Goal: Task Accomplishment & Management: Complete application form

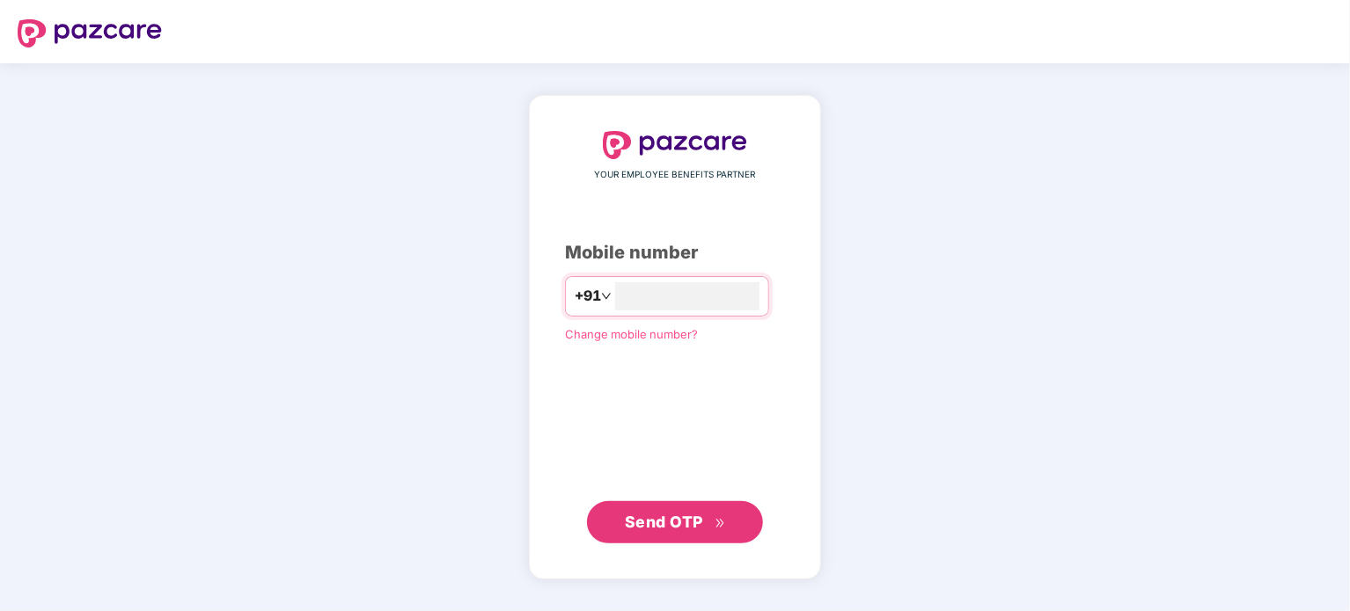
type input "**********"
click at [690, 538] on button "Send OTP" at bounding box center [675, 522] width 176 height 42
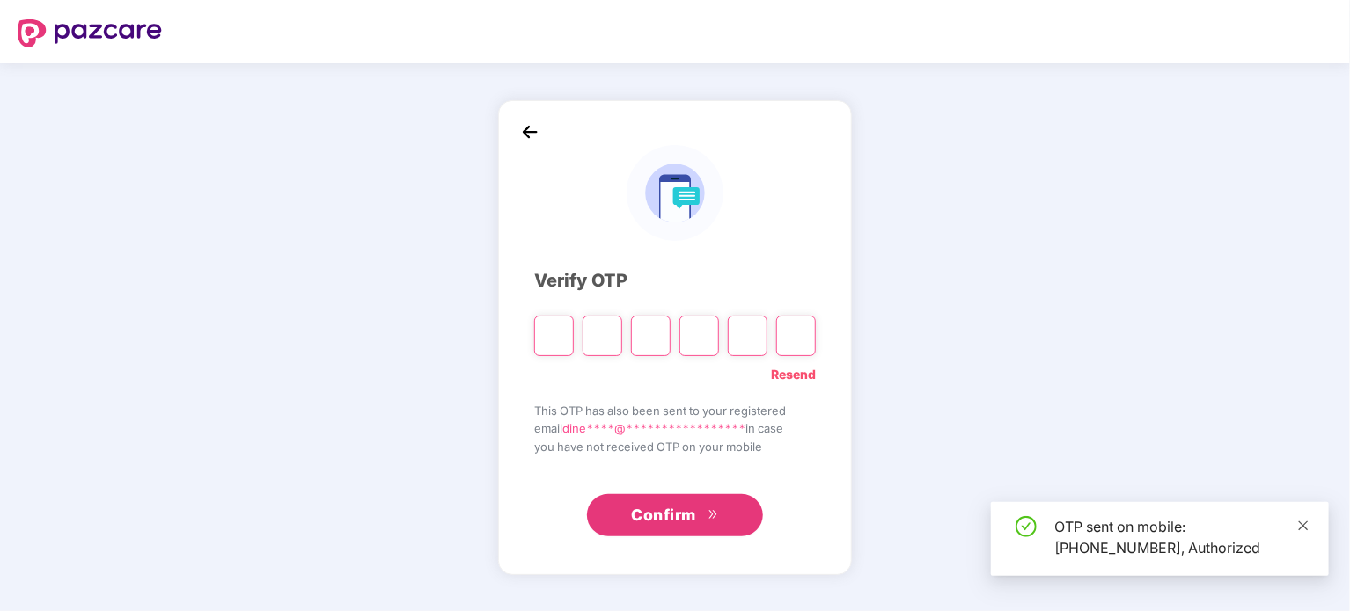
click at [1298, 523] on icon "close" at bounding box center [1303, 526] width 12 height 12
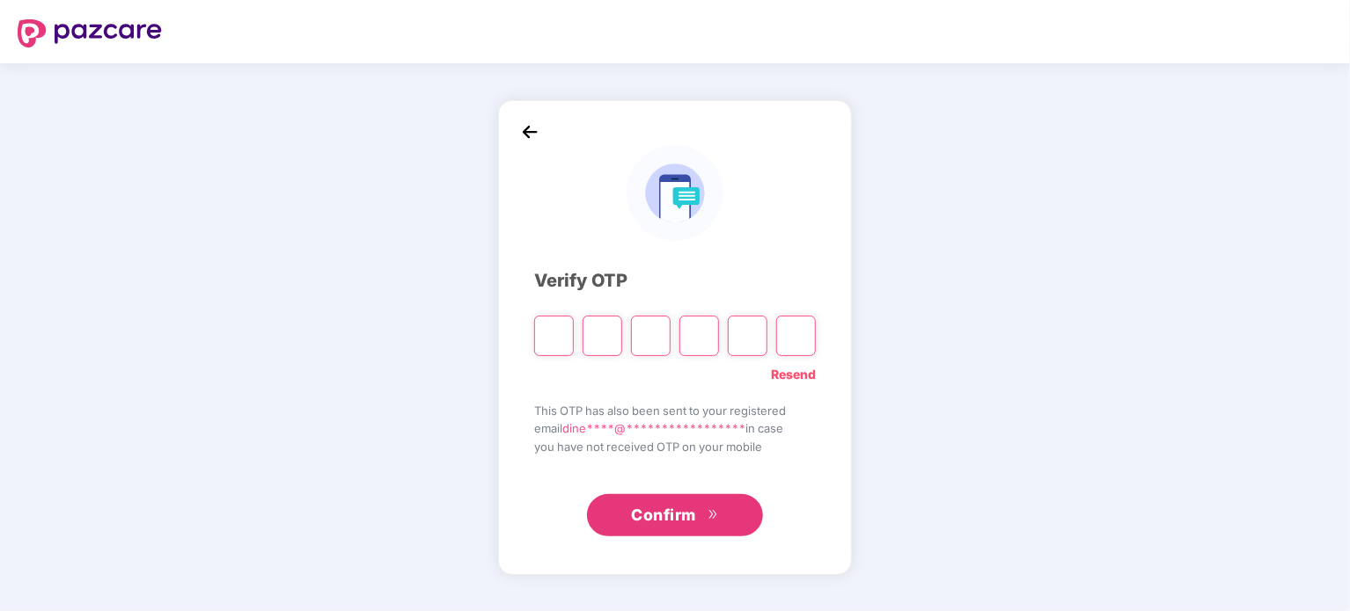
click at [555, 335] on input "Please enter verification code. Digit 1" at bounding box center [554, 336] width 40 height 40
type input "*"
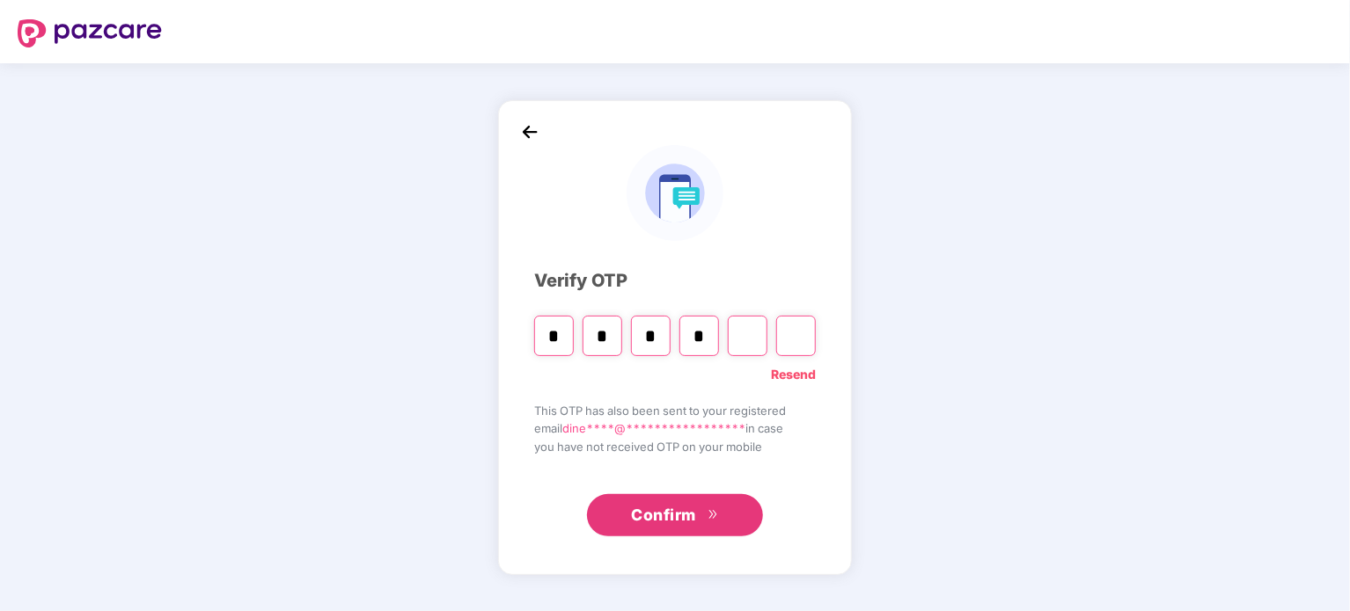
type input "*"
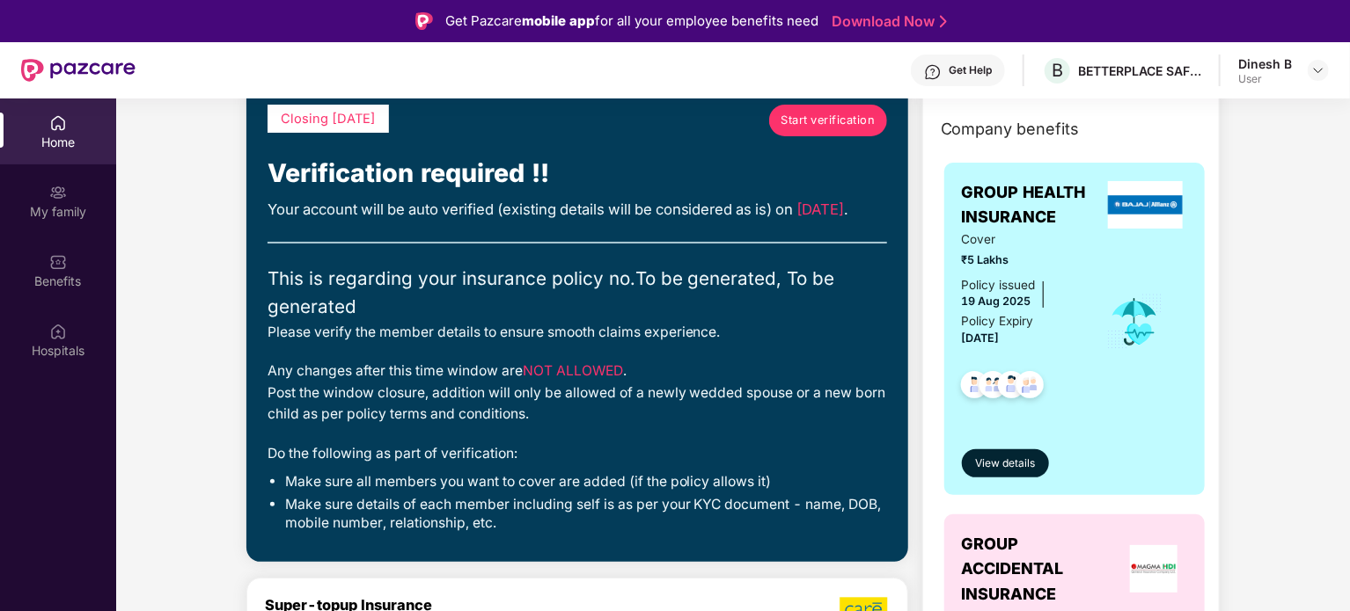
scroll to position [15, 0]
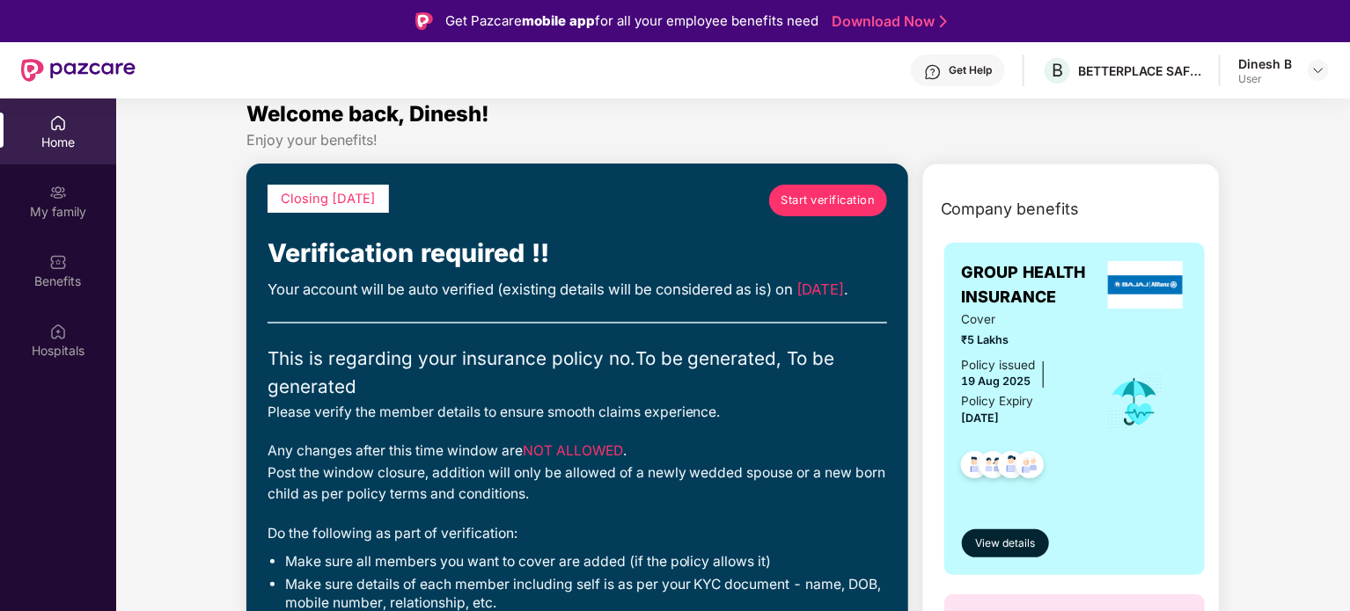
click at [808, 212] on link "Start verification" at bounding box center [828, 201] width 118 height 32
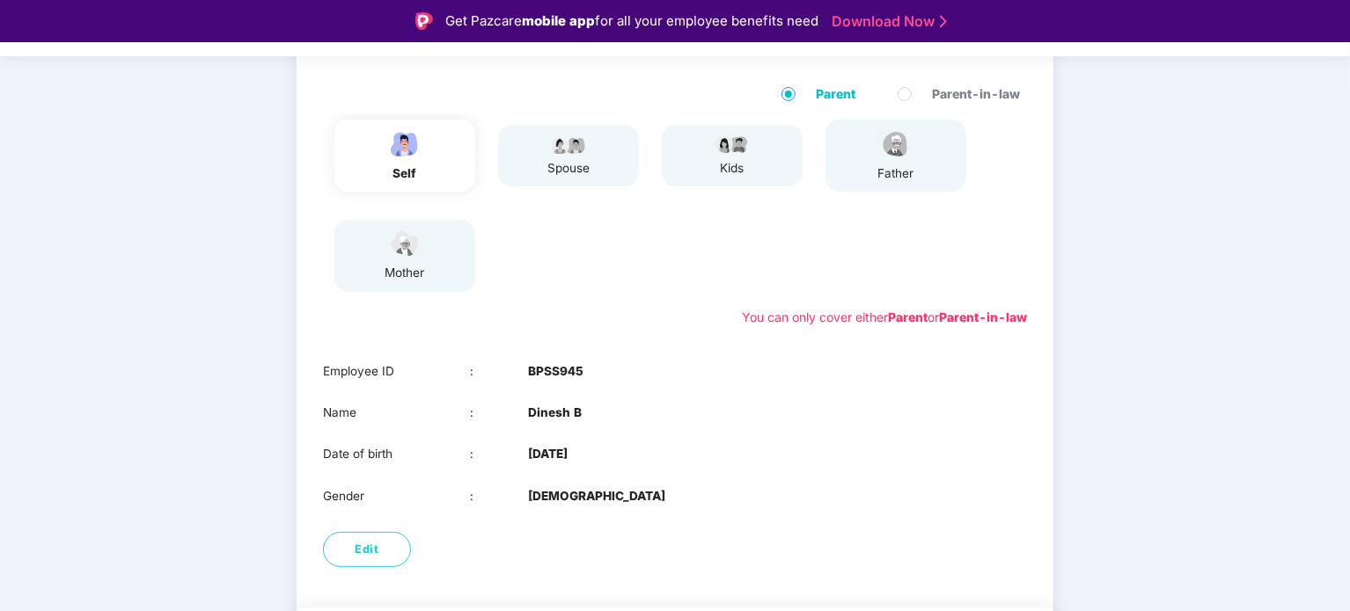
scroll to position [164, 0]
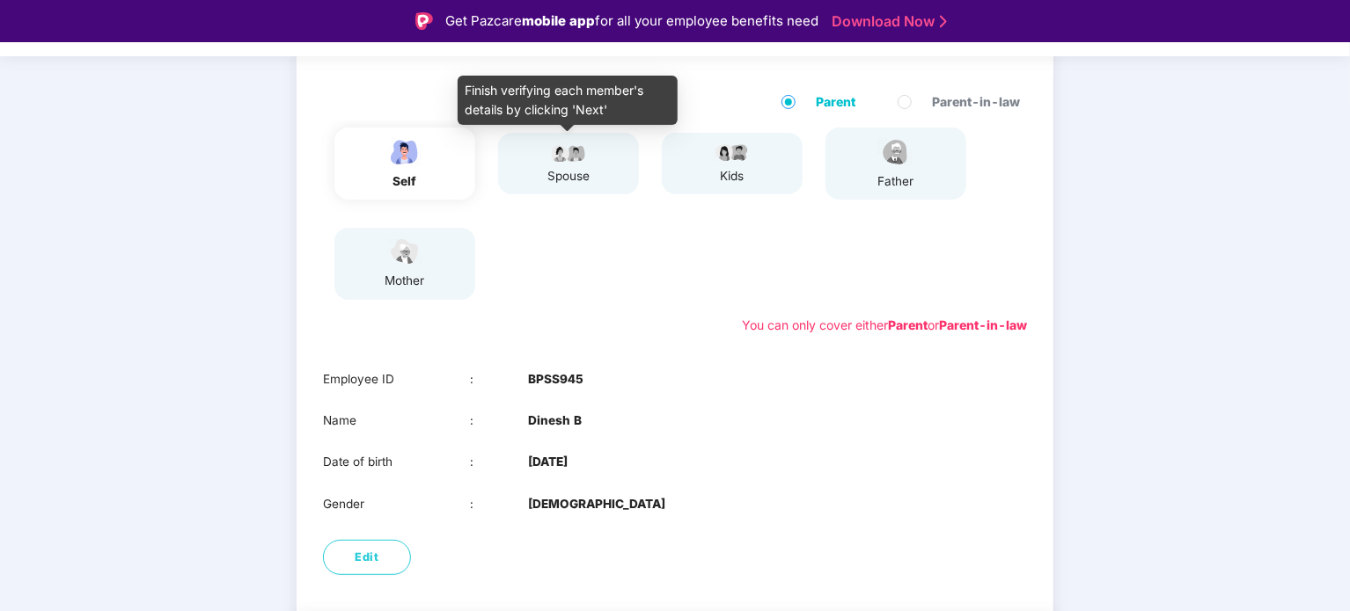
click at [582, 179] on div "spouse" at bounding box center [568, 176] width 44 height 18
click at [574, 161] on img at bounding box center [568, 152] width 44 height 21
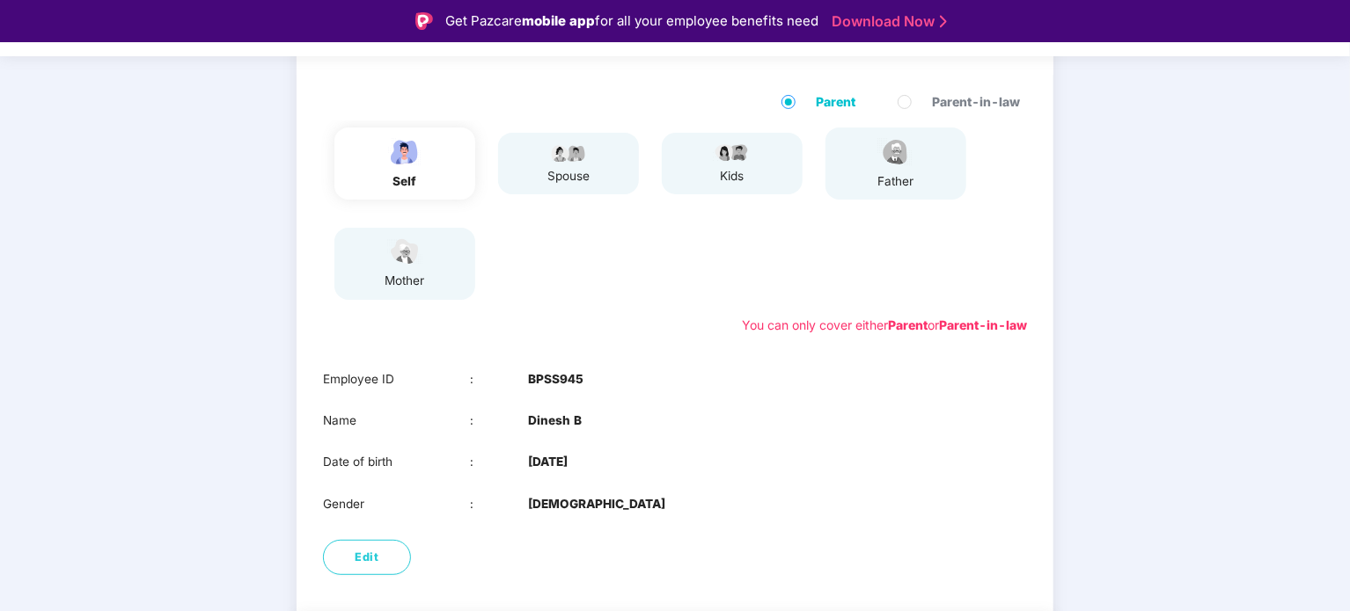
scroll to position [236, 0]
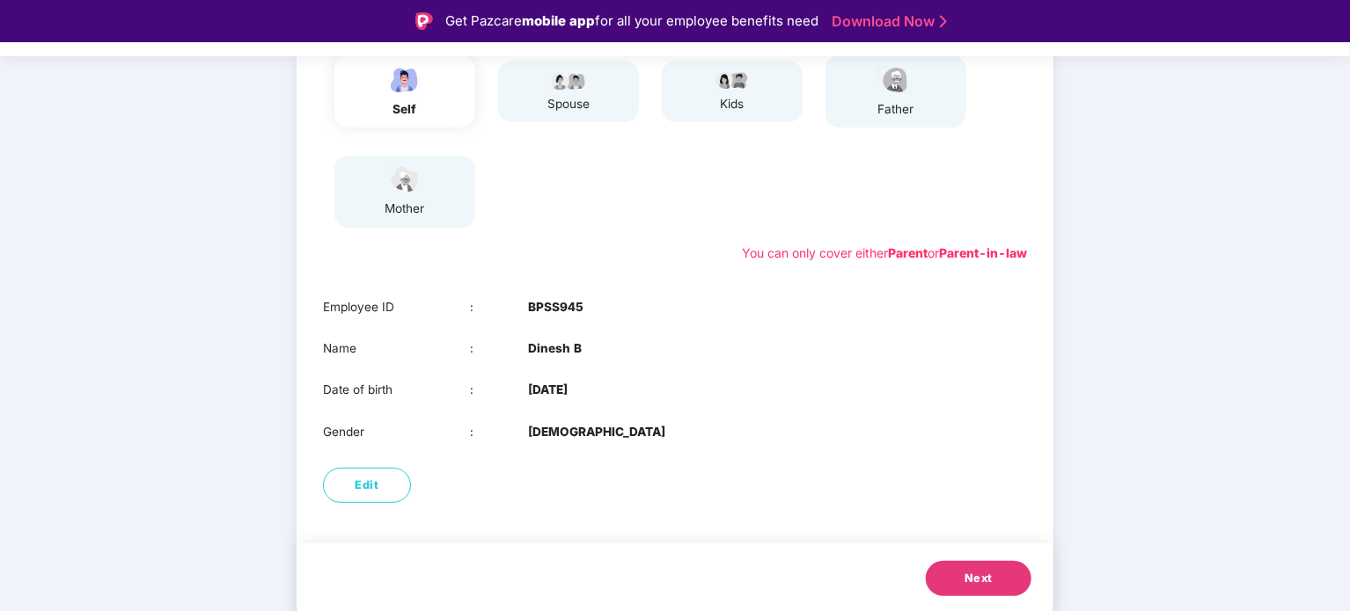
click at [966, 573] on span "Next" at bounding box center [978, 579] width 28 height 18
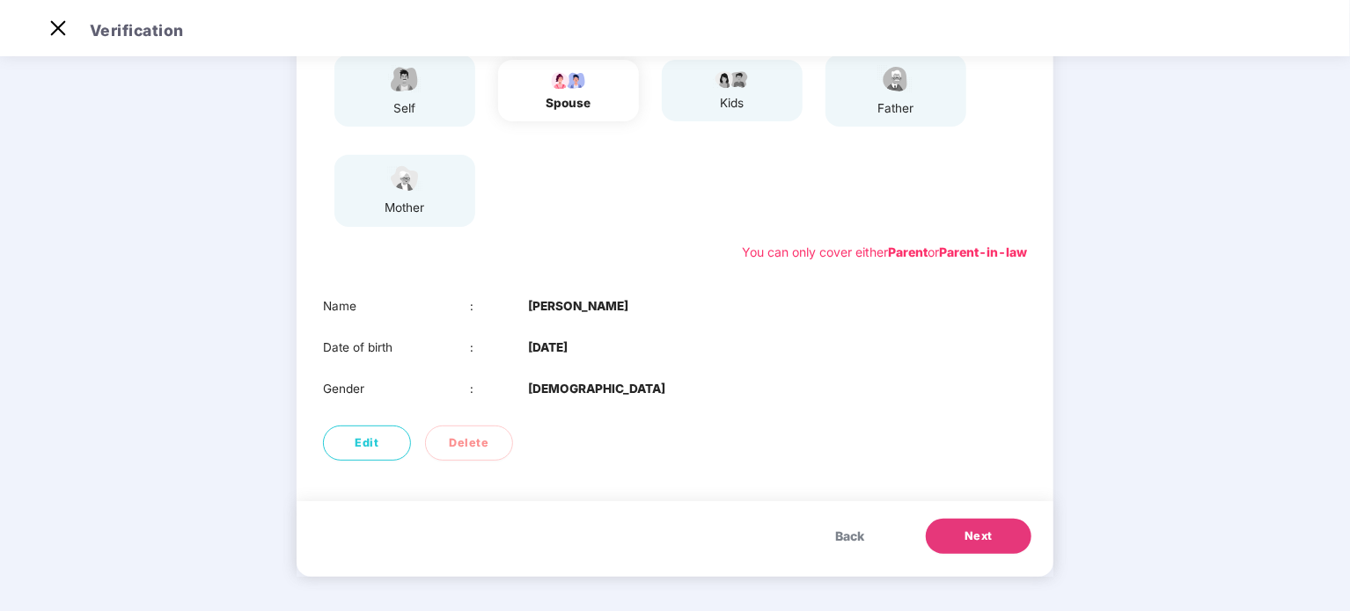
click at [977, 535] on span "Next" at bounding box center [978, 537] width 28 height 18
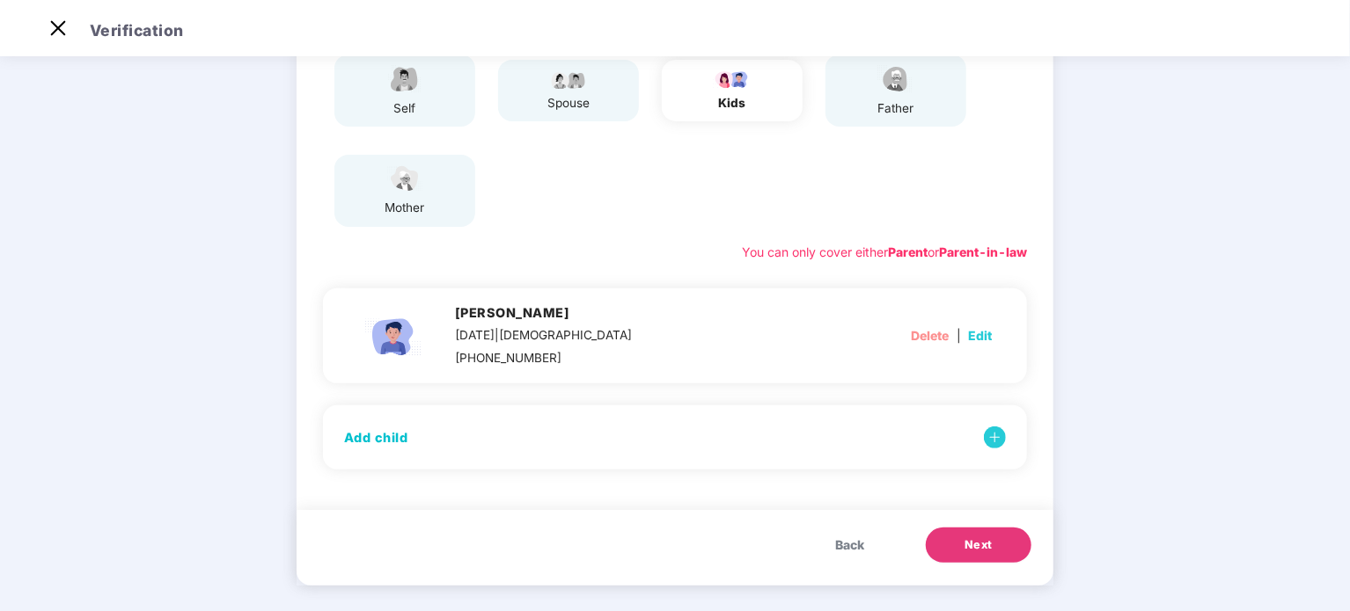
scroll to position [204, 0]
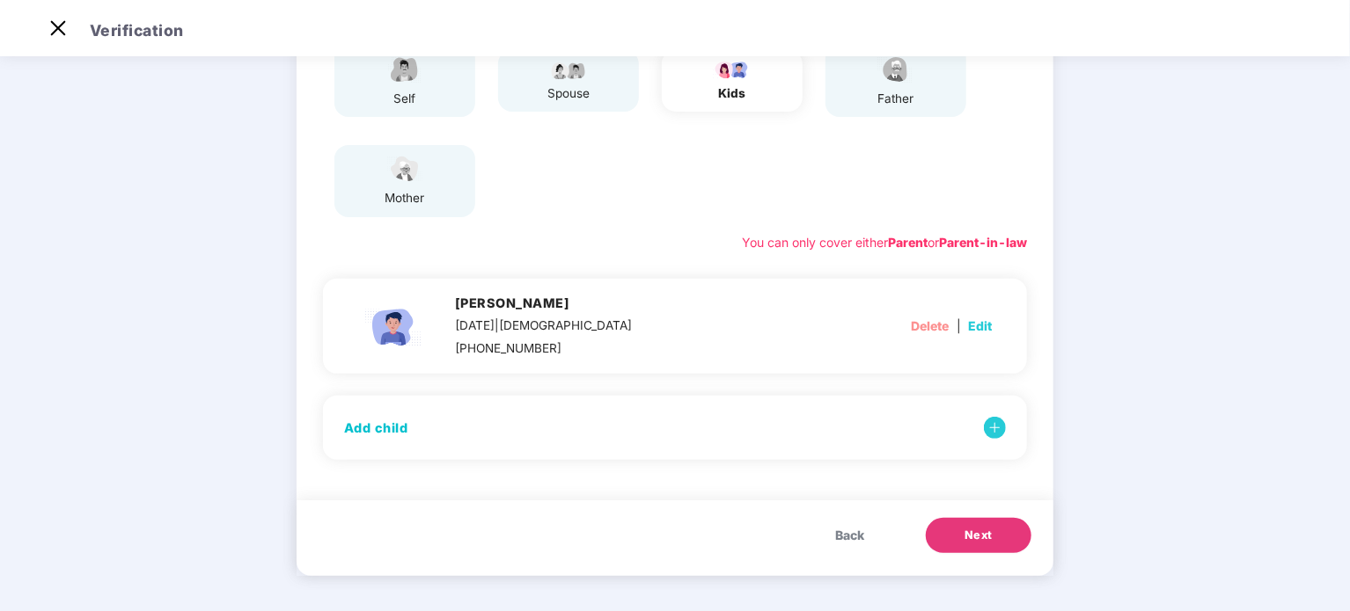
click at [977, 535] on span "Next" at bounding box center [978, 536] width 28 height 18
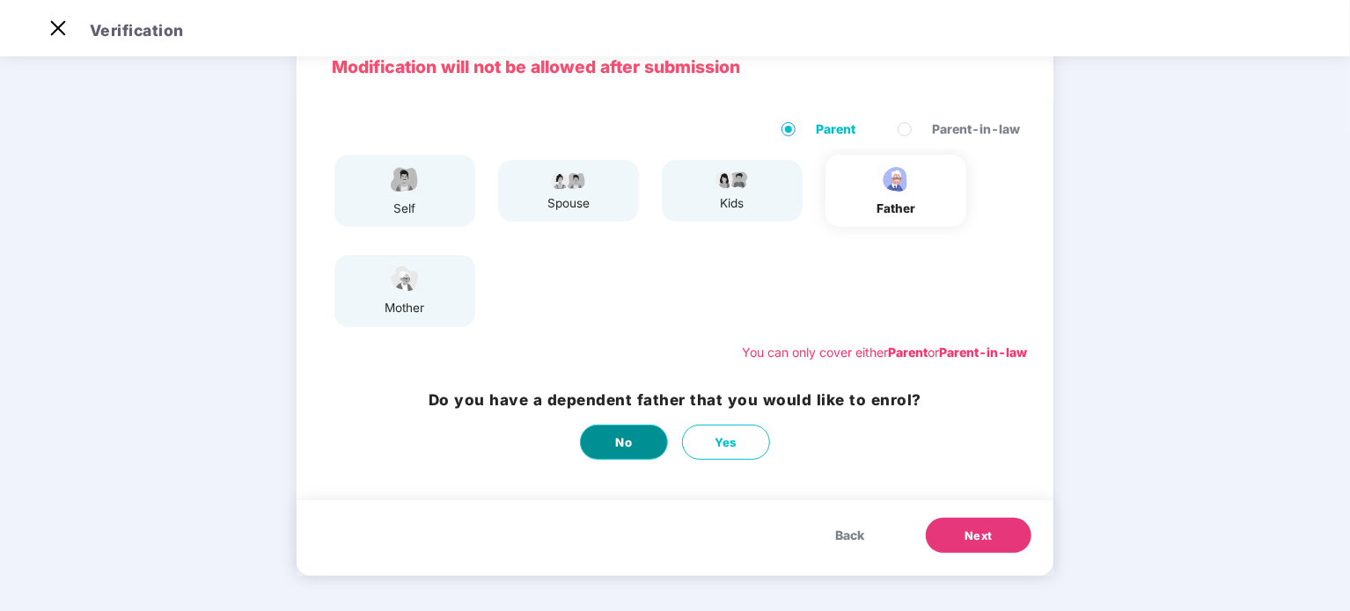
click at [633, 456] on button "No" at bounding box center [624, 442] width 88 height 35
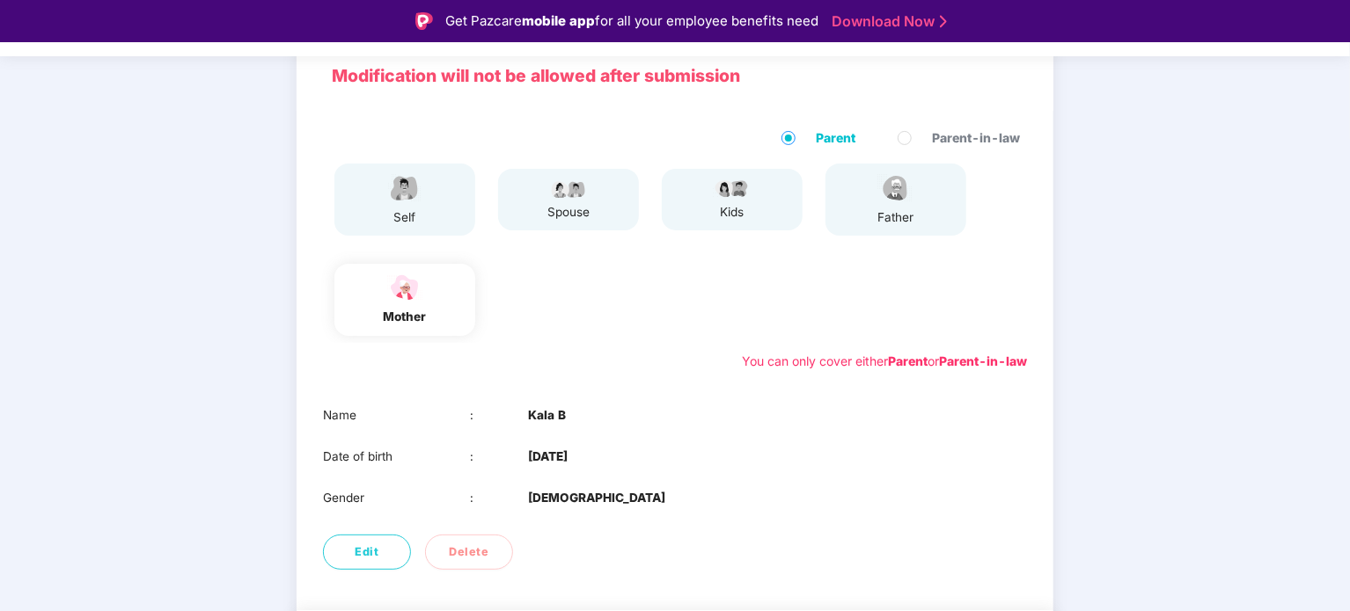
scroll to position [194, 0]
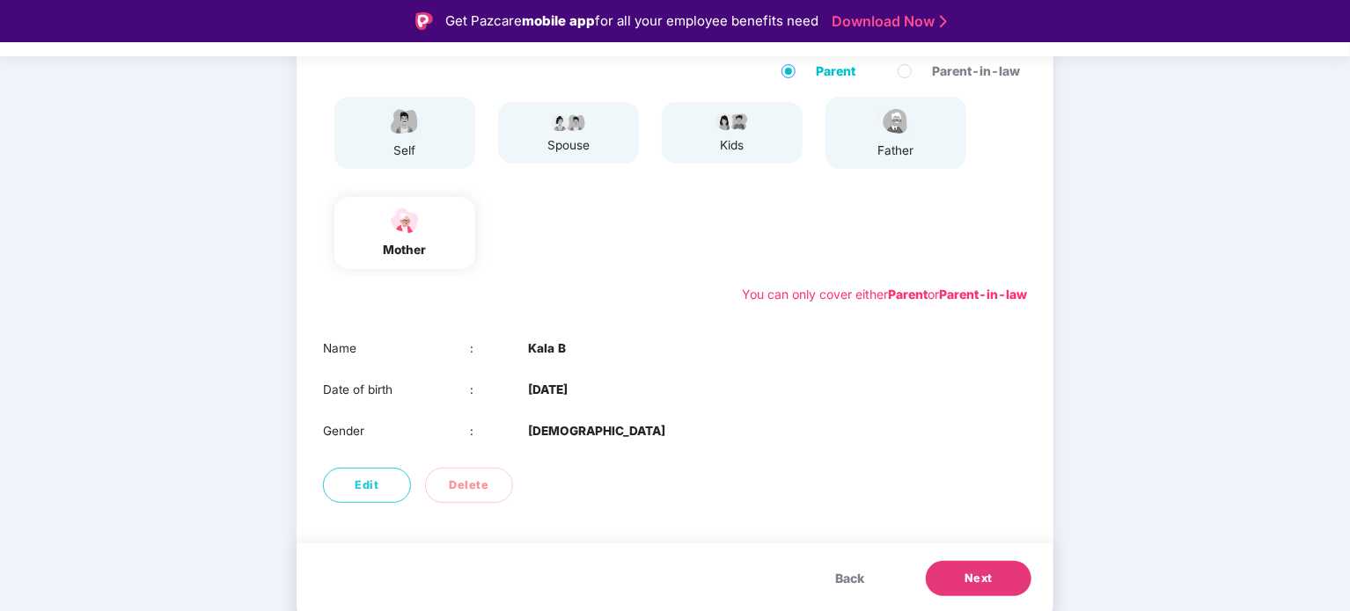
click at [957, 562] on button "Next" at bounding box center [978, 578] width 106 height 35
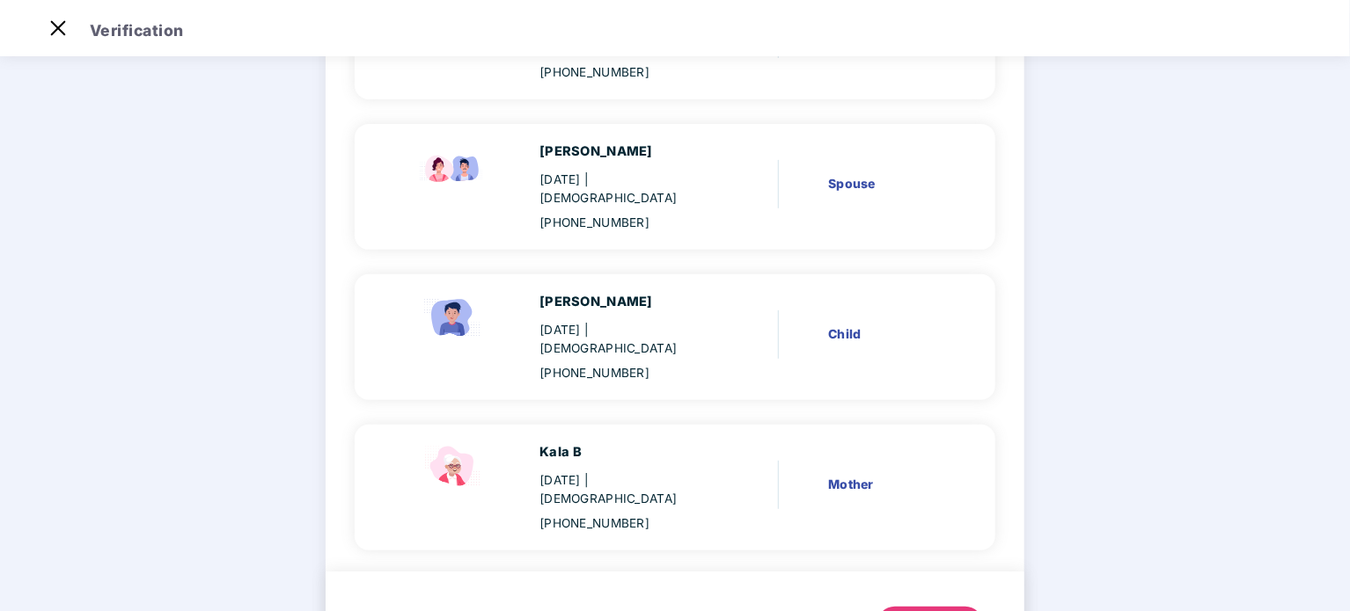
scroll to position [272, 0]
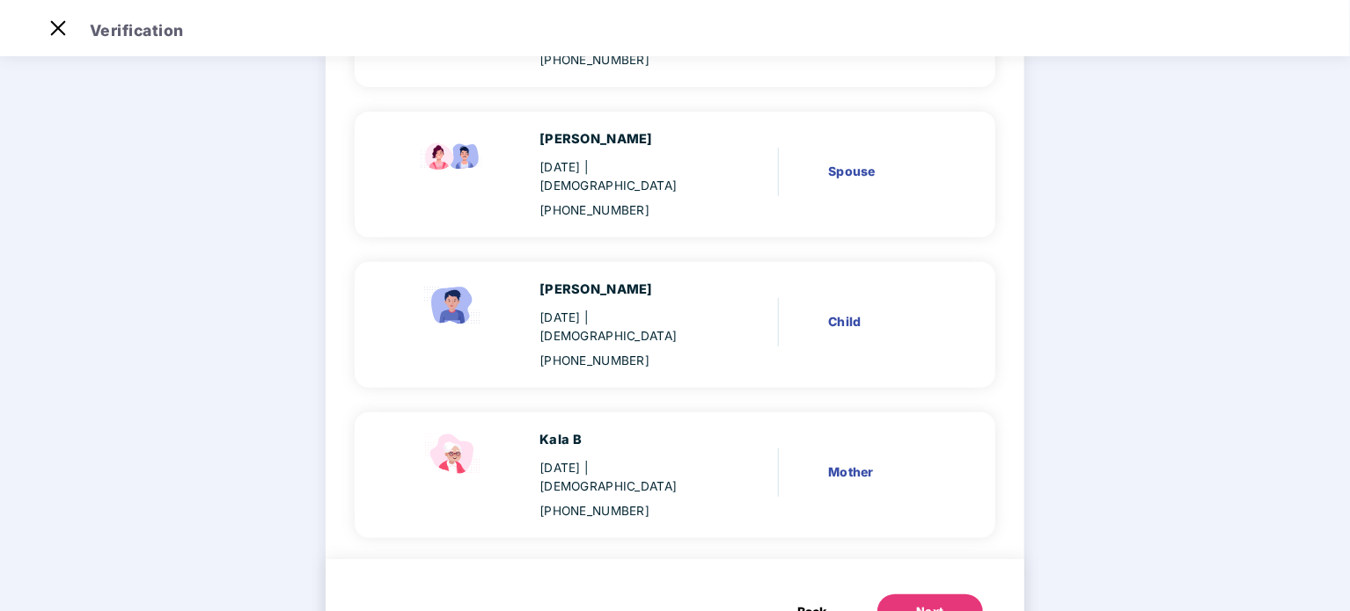
click at [903, 595] on button "Next" at bounding box center [930, 612] width 106 height 35
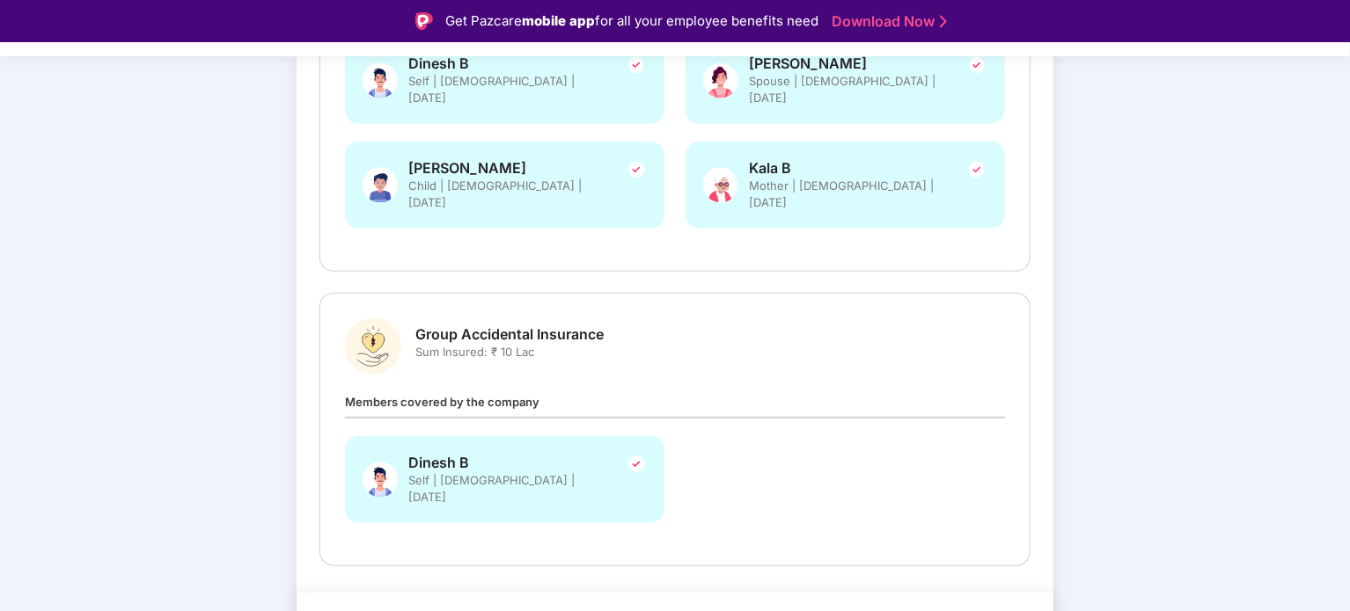
scroll to position [414, 0]
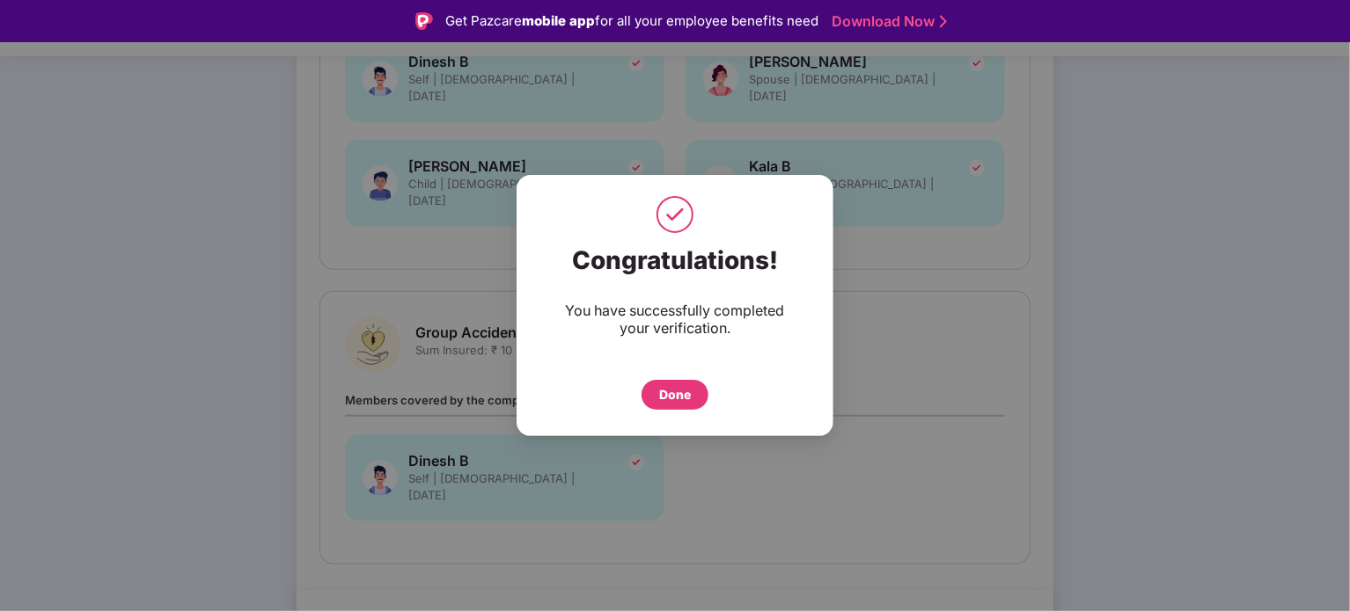
click at [671, 395] on div "Done" at bounding box center [675, 394] width 32 height 19
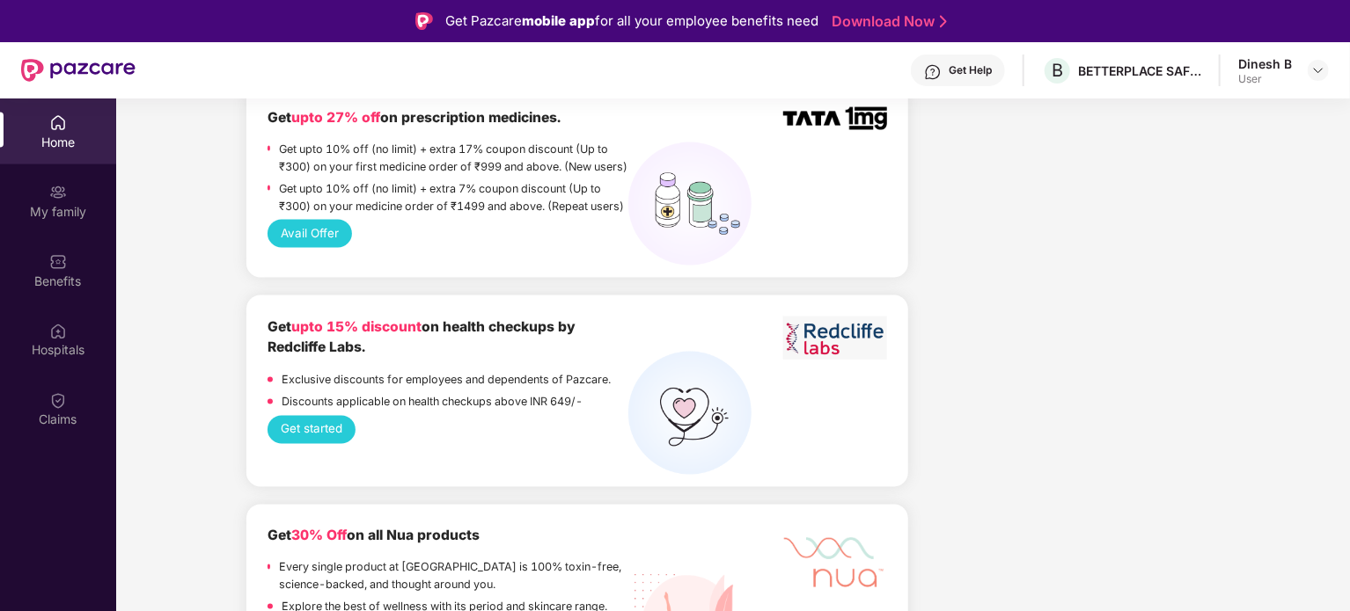
scroll to position [1503, 0]
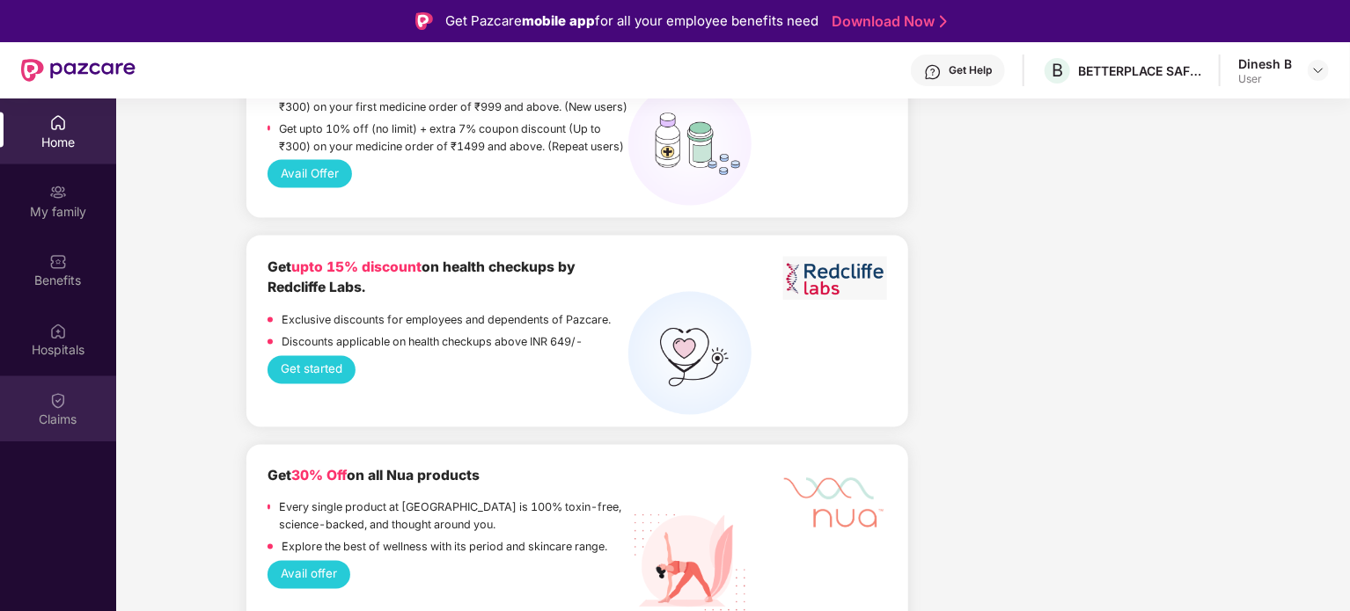
click at [55, 407] on img at bounding box center [58, 401] width 18 height 18
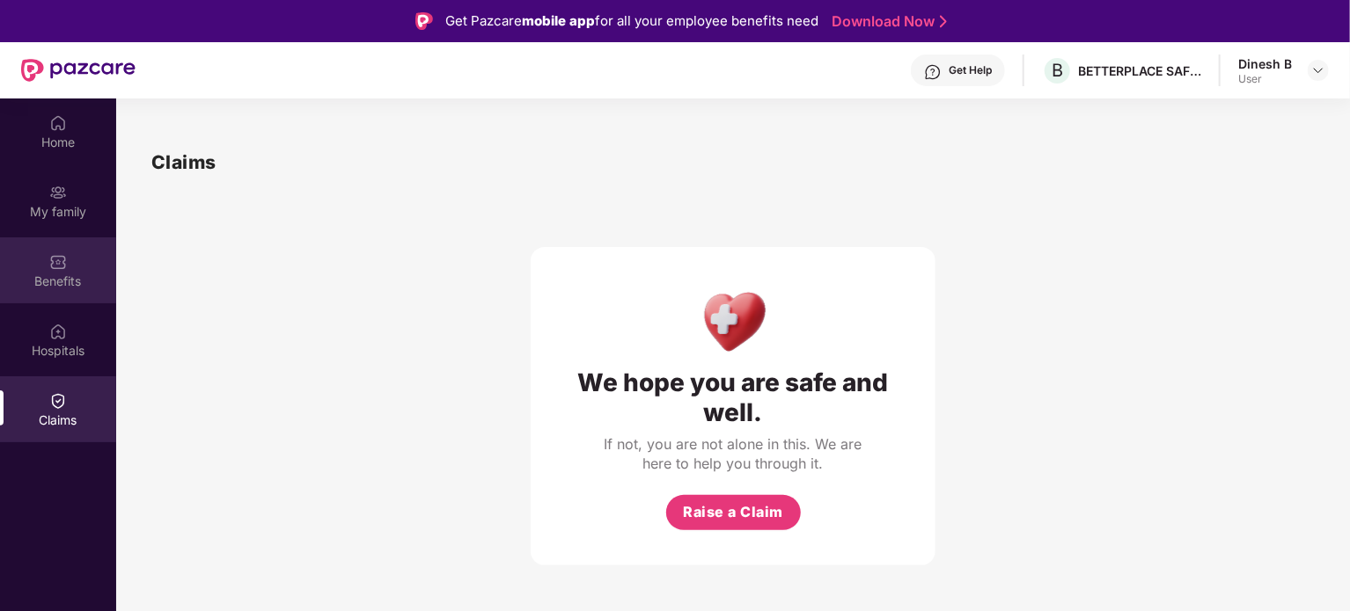
click at [56, 295] on div "Benefits" at bounding box center [58, 271] width 116 height 66
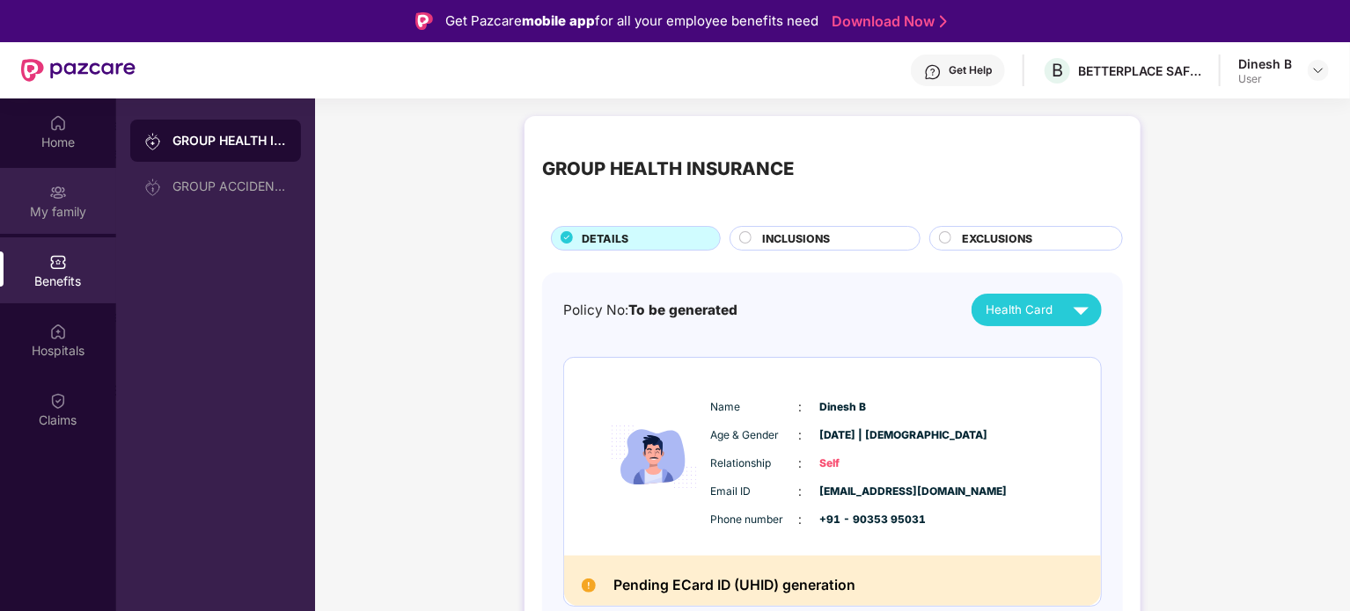
click at [63, 203] on div "My family" at bounding box center [58, 212] width 116 height 18
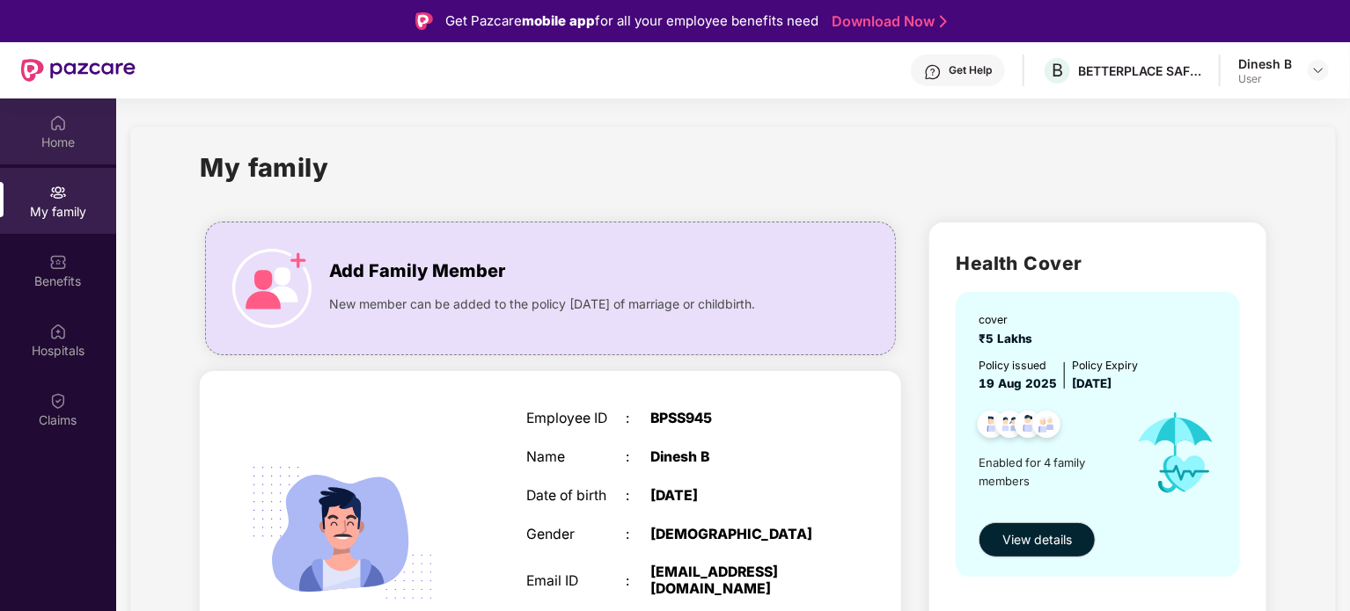
click at [75, 143] on div "Home" at bounding box center [58, 143] width 116 height 18
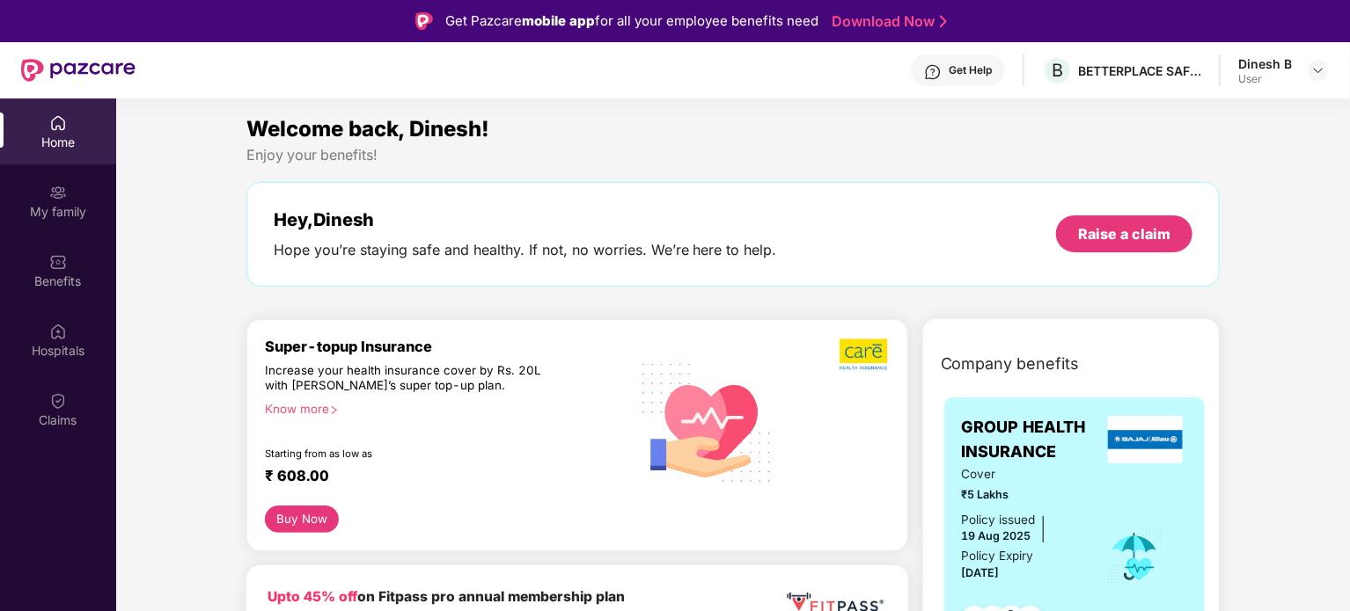
click at [1306, 69] on div "Dinesh B User" at bounding box center [1283, 70] width 91 height 31
click at [1323, 63] on img at bounding box center [1318, 70] width 14 height 14
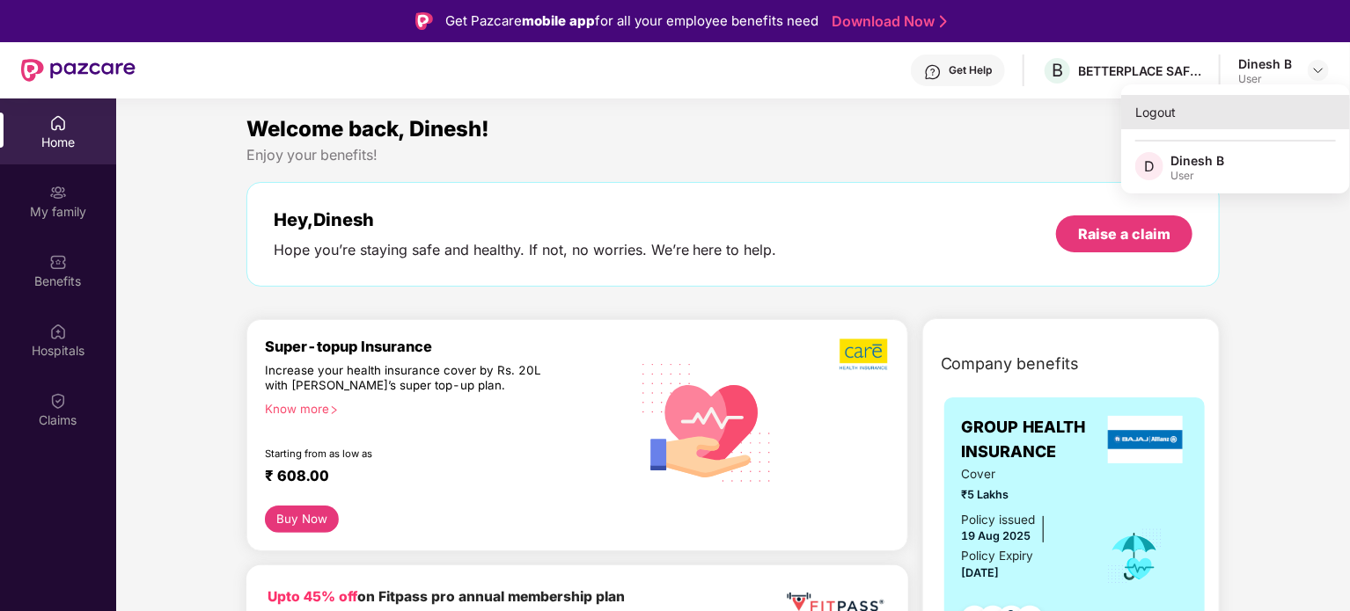
click at [1153, 117] on div "Logout" at bounding box center [1235, 112] width 229 height 34
